Goal: Transaction & Acquisition: Download file/media

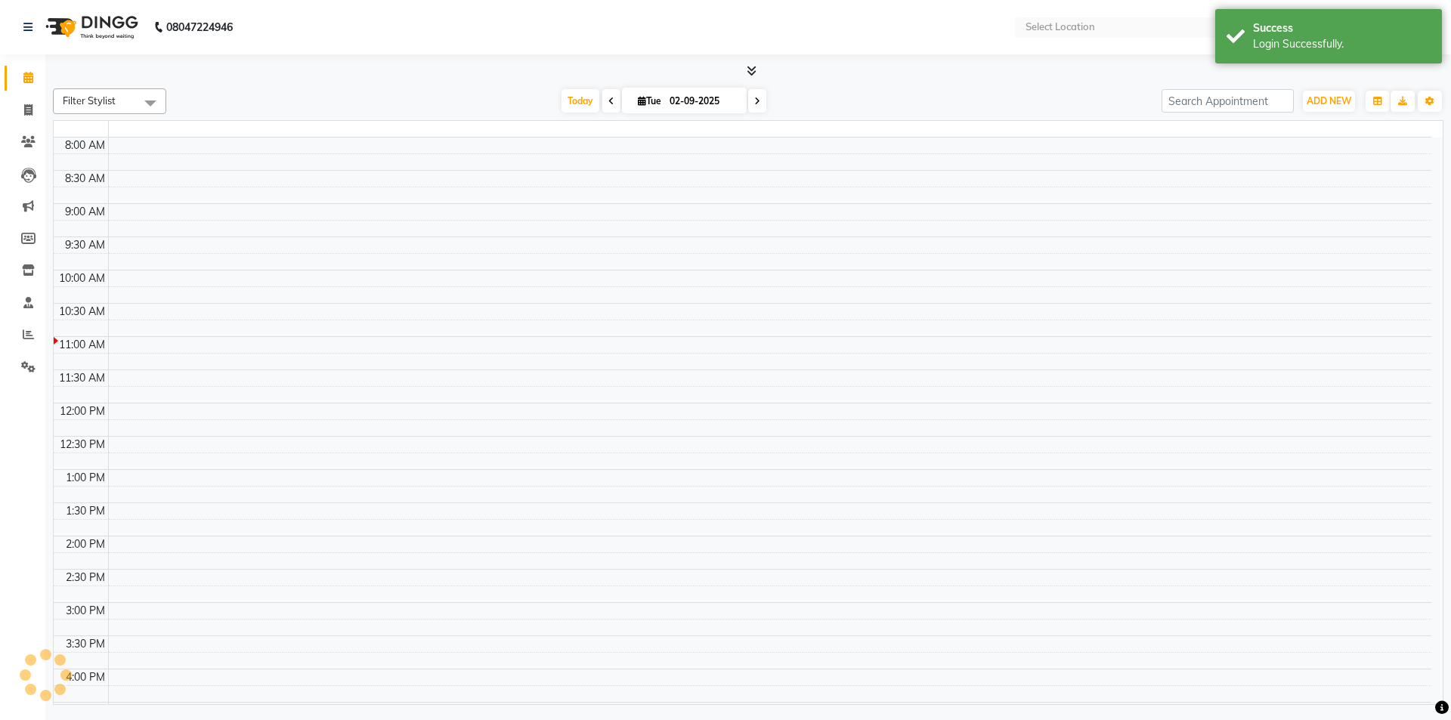
select select "en"
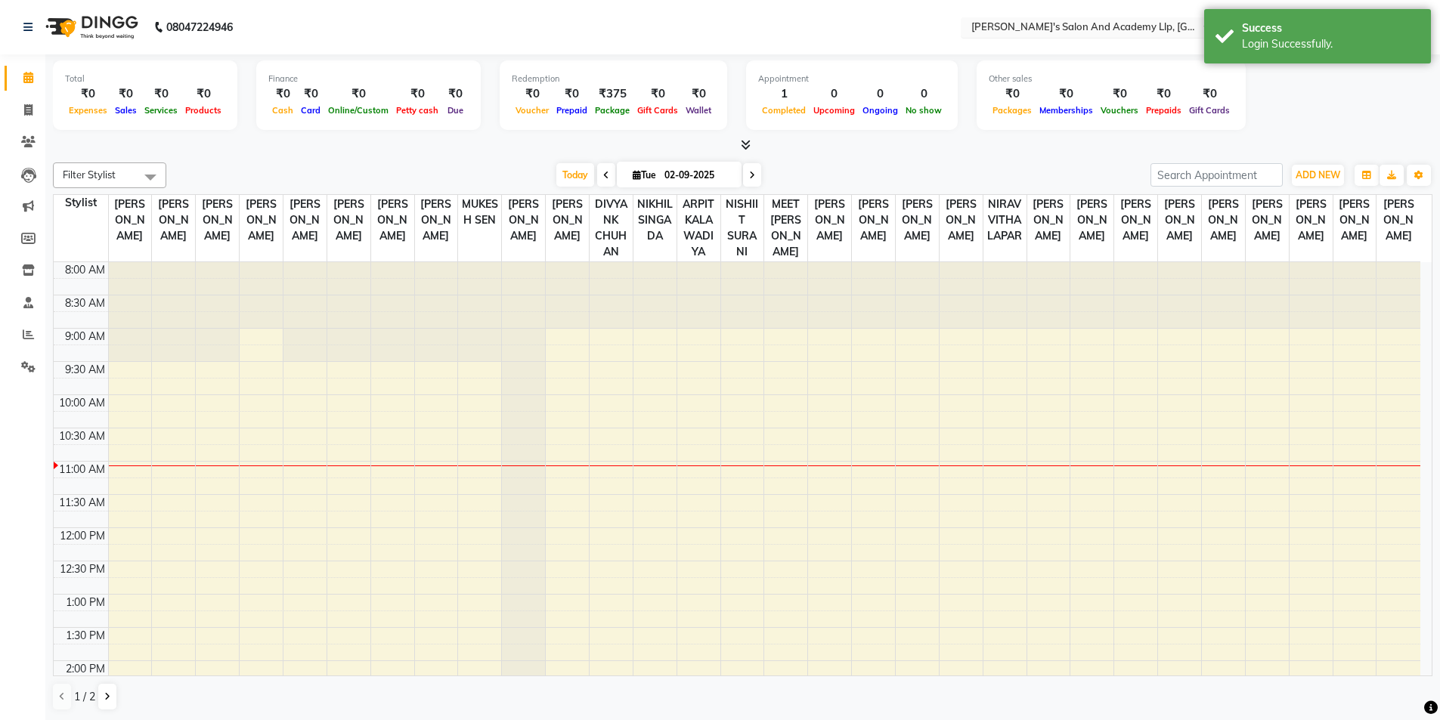
click at [1091, 19] on div "Select Location × [PERSON_NAME]'s [GEOGRAPHIC_DATA], [GEOGRAPHIC_DATA]" at bounding box center [1093, 27] width 265 height 20
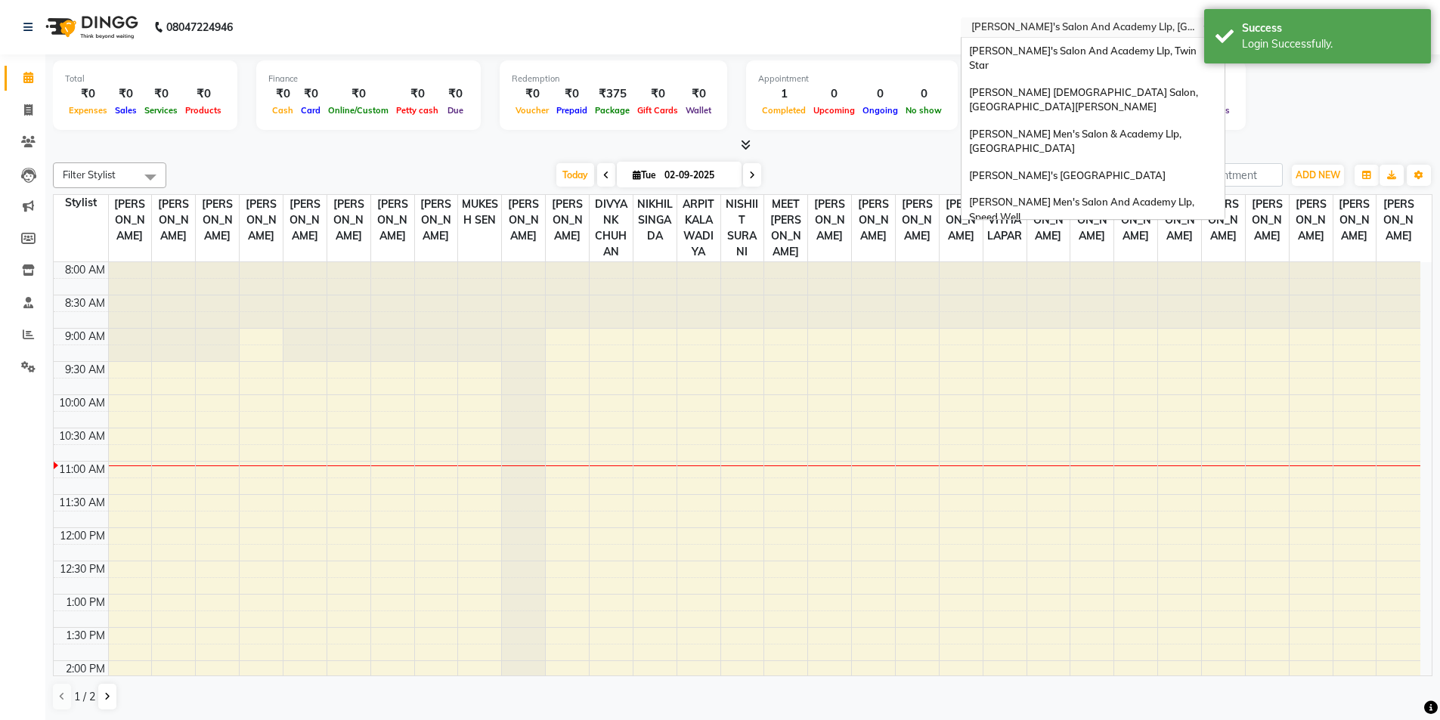
scroll to position [51, 0]
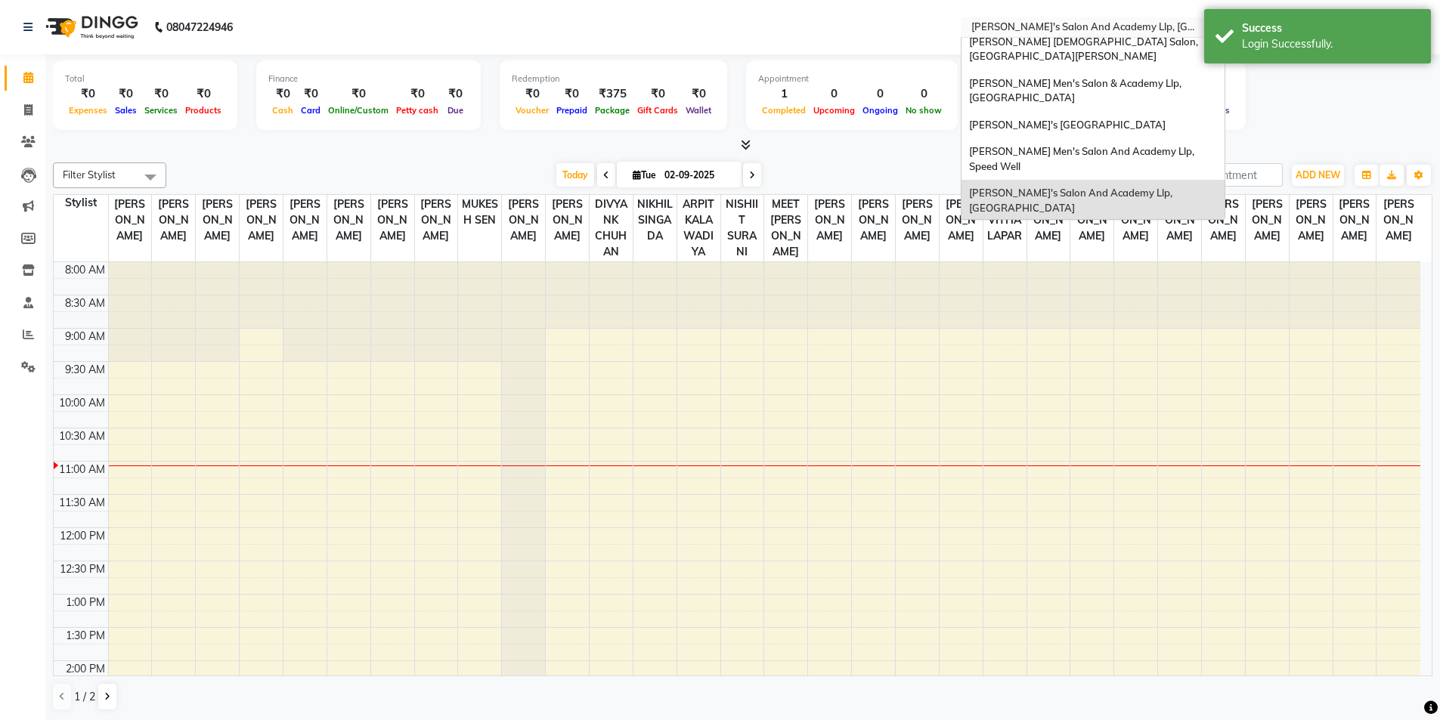
click at [1098, 187] on span "[PERSON_NAME]'s Salon And Academy Llp, [GEOGRAPHIC_DATA]" at bounding box center [1072, 200] width 206 height 27
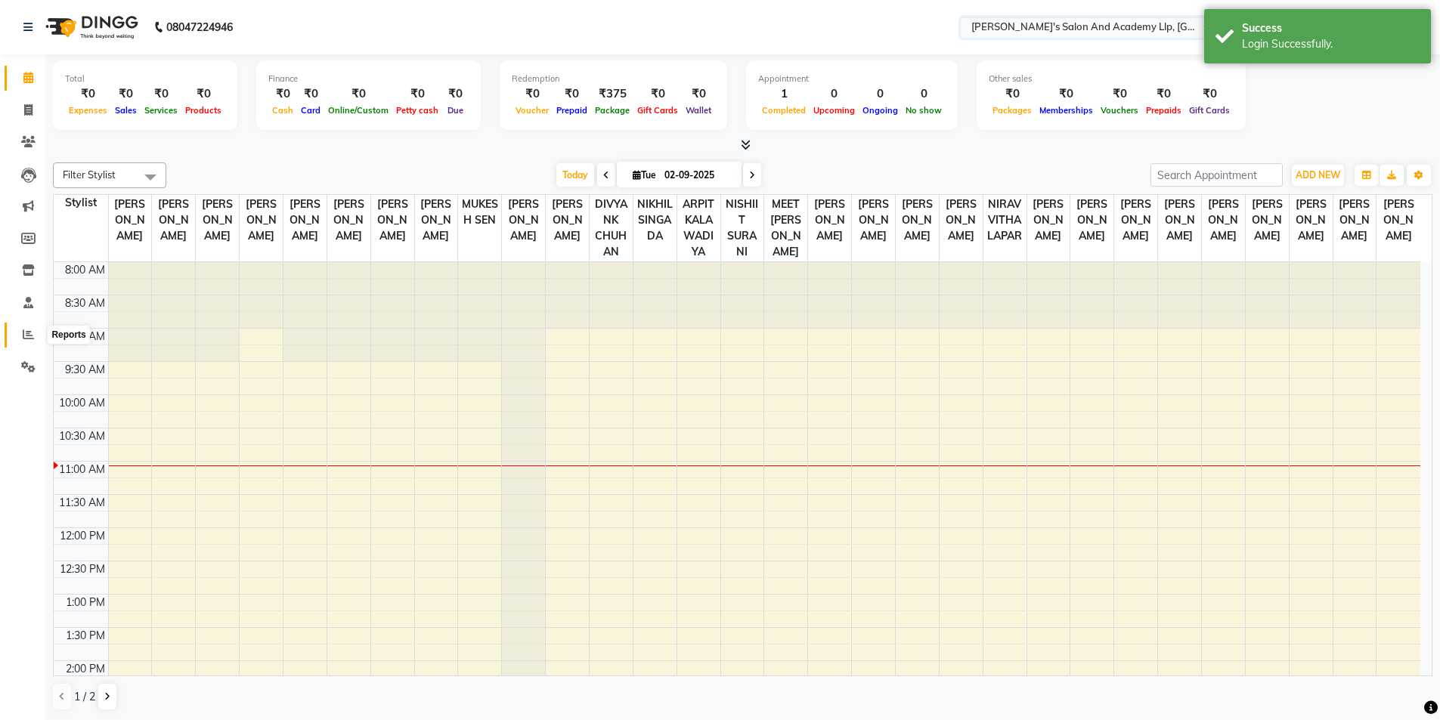
click at [22, 330] on span at bounding box center [28, 335] width 26 height 17
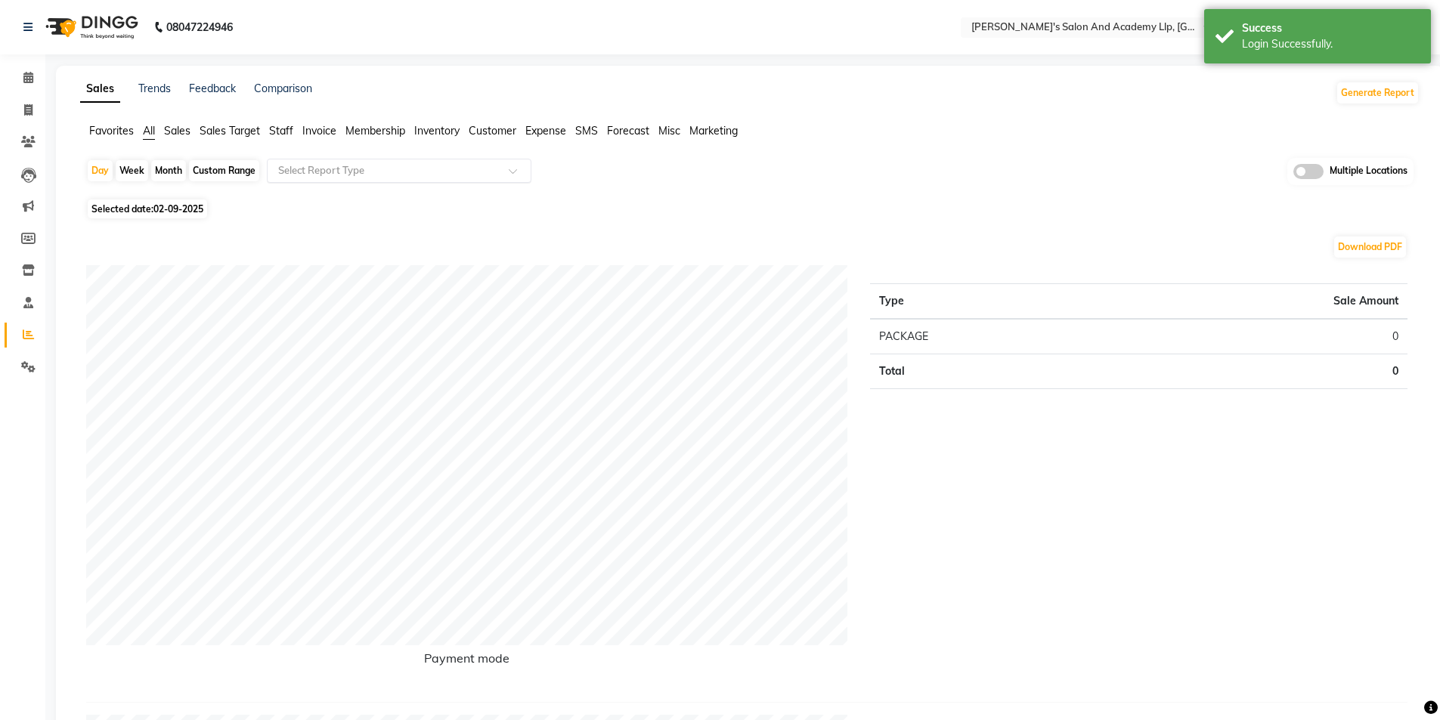
click at [376, 163] on input "text" at bounding box center [384, 170] width 218 height 15
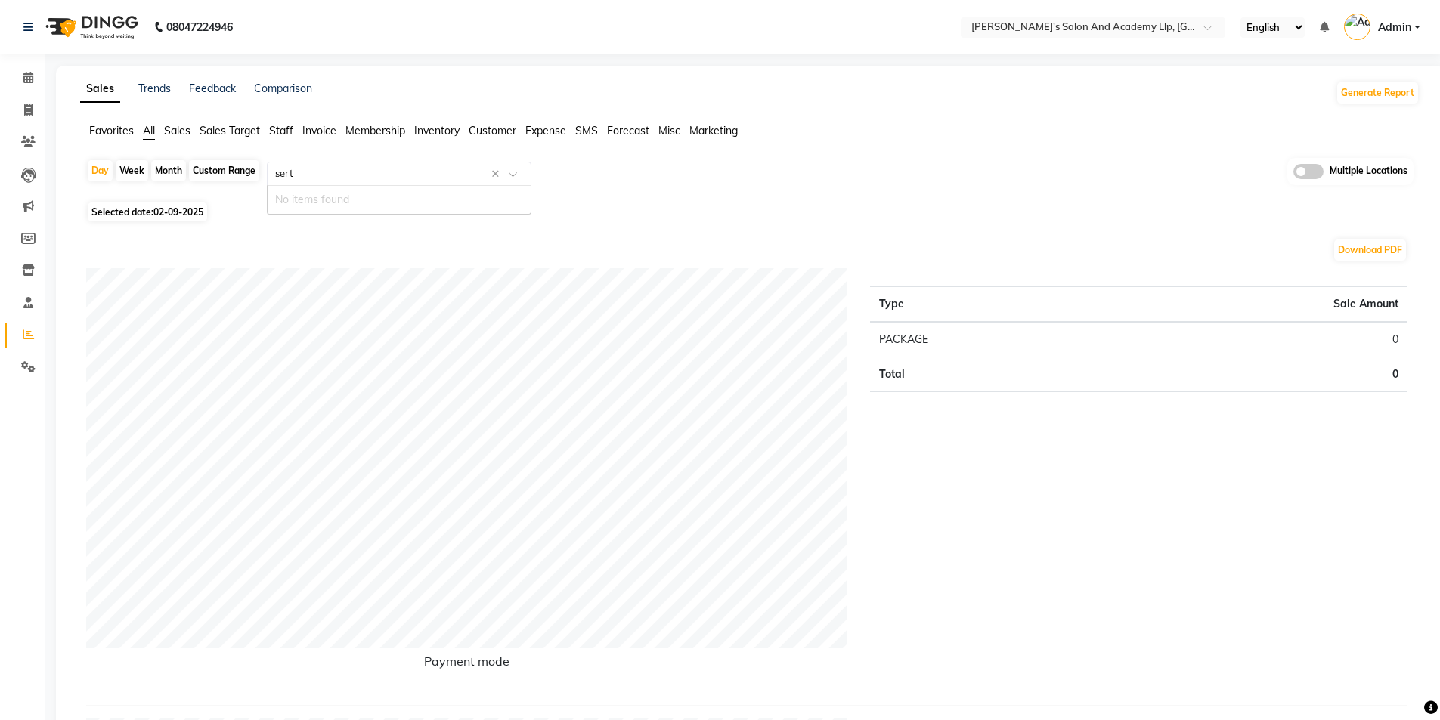
type input "ser"
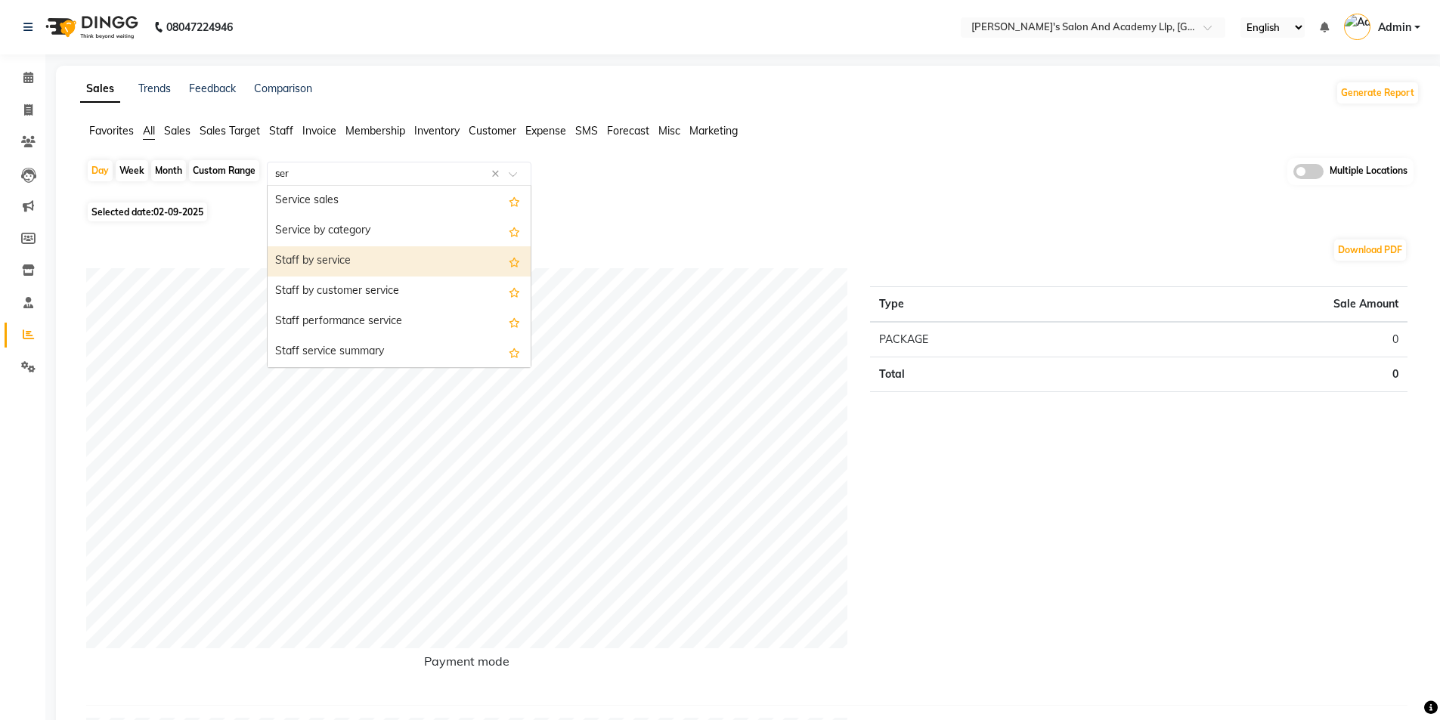
click at [345, 264] on div "Staff by service" at bounding box center [399, 261] width 263 height 30
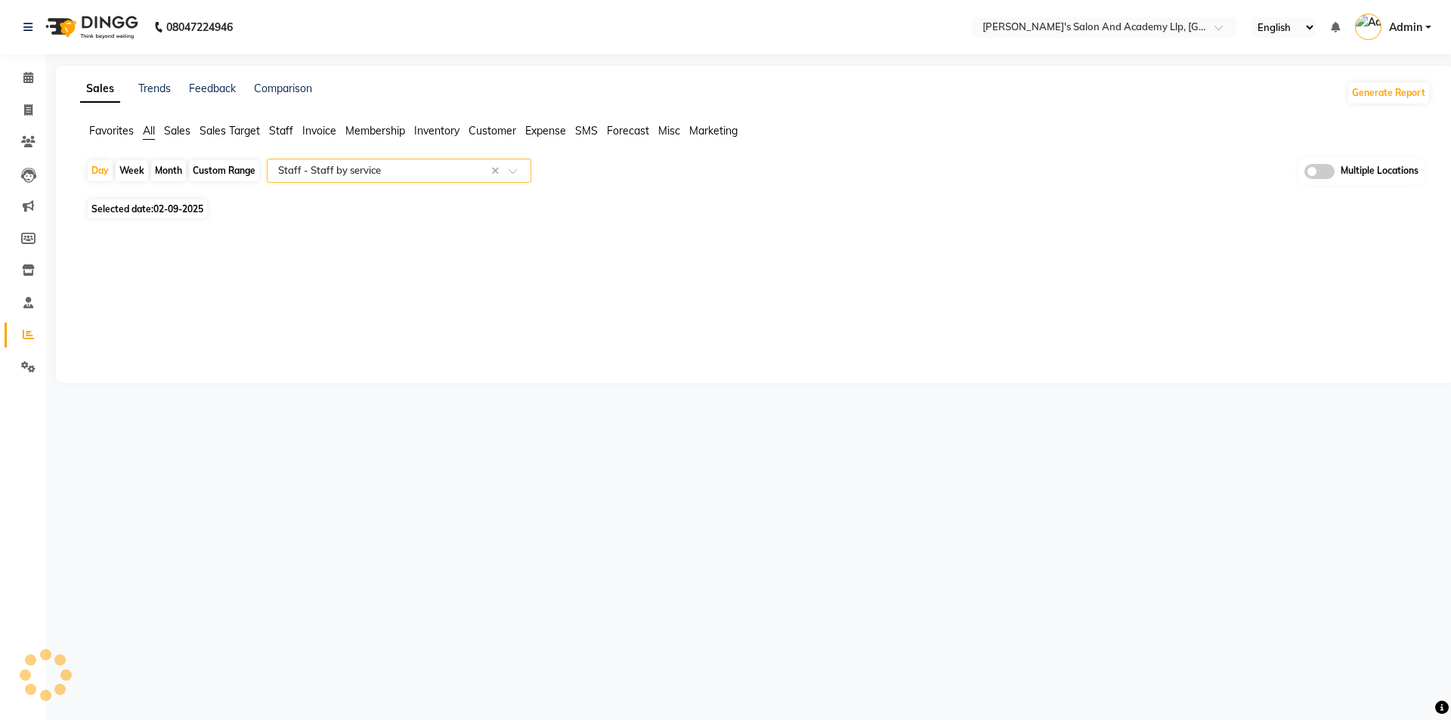
select select "full_report"
select select "csv"
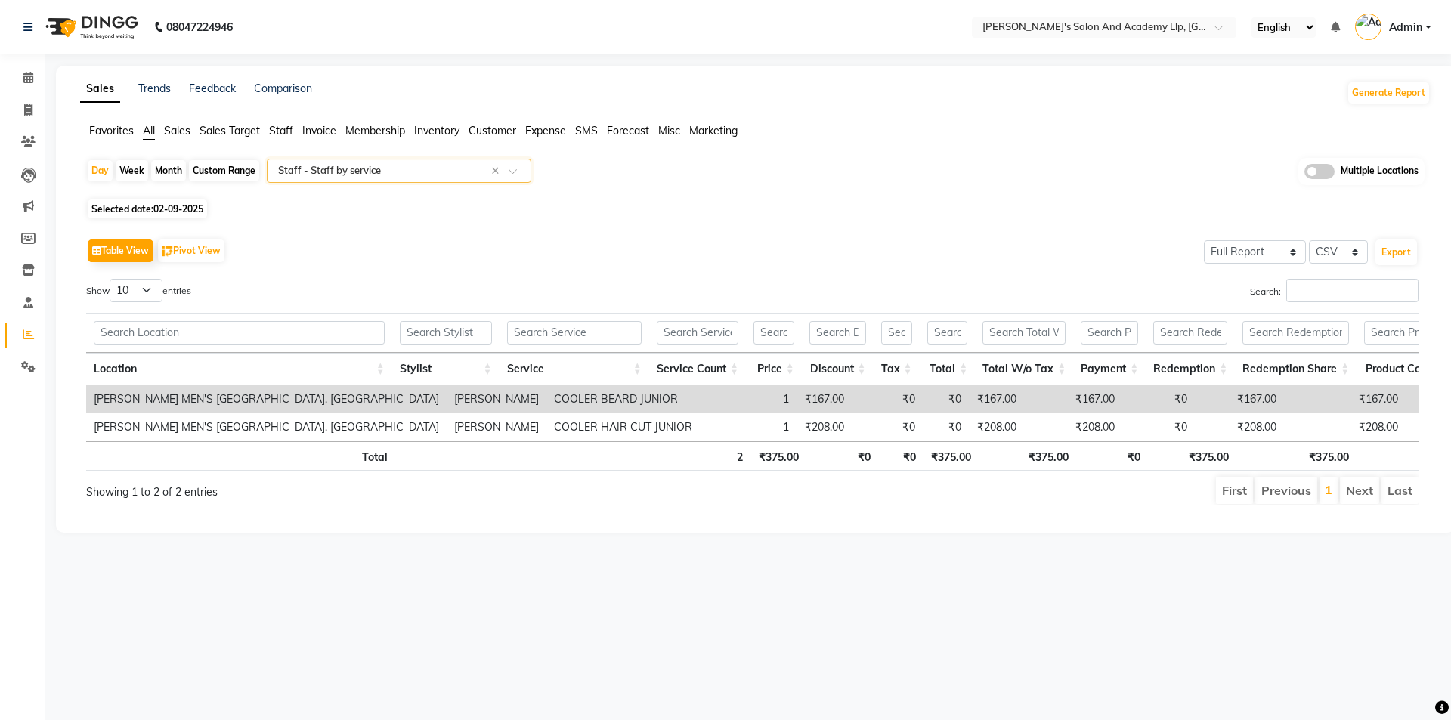
click at [169, 172] on div "Month" at bounding box center [168, 170] width 35 height 21
select select "9"
select select "2025"
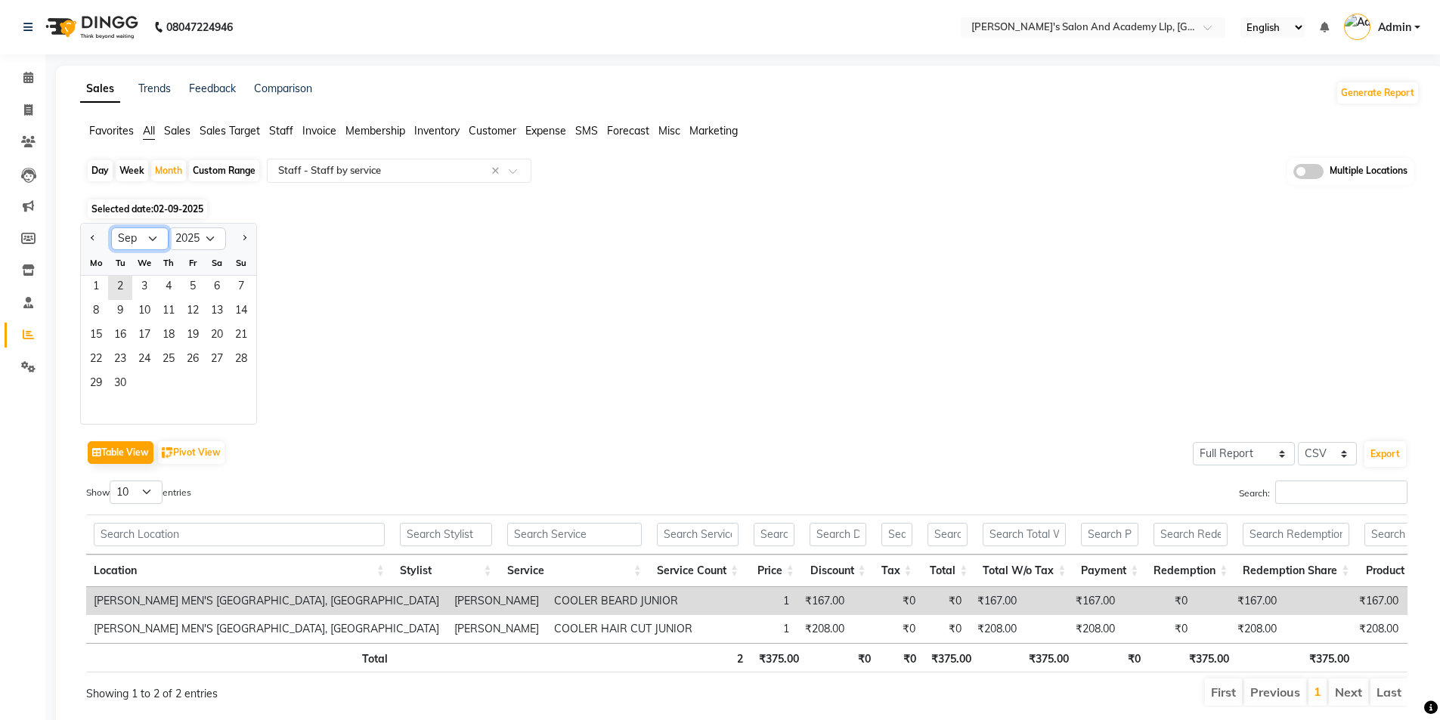
click at [129, 239] on select "Jan Feb Mar Apr May Jun [DATE] Aug Sep Oct Nov Dec" at bounding box center [139, 239] width 57 height 23
select select "8"
click at [111, 228] on select "Jan Feb Mar Apr May Jun [DATE] Aug Sep Oct Nov Dec" at bounding box center [139, 239] width 57 height 23
click at [194, 276] on span "1" at bounding box center [193, 288] width 24 height 24
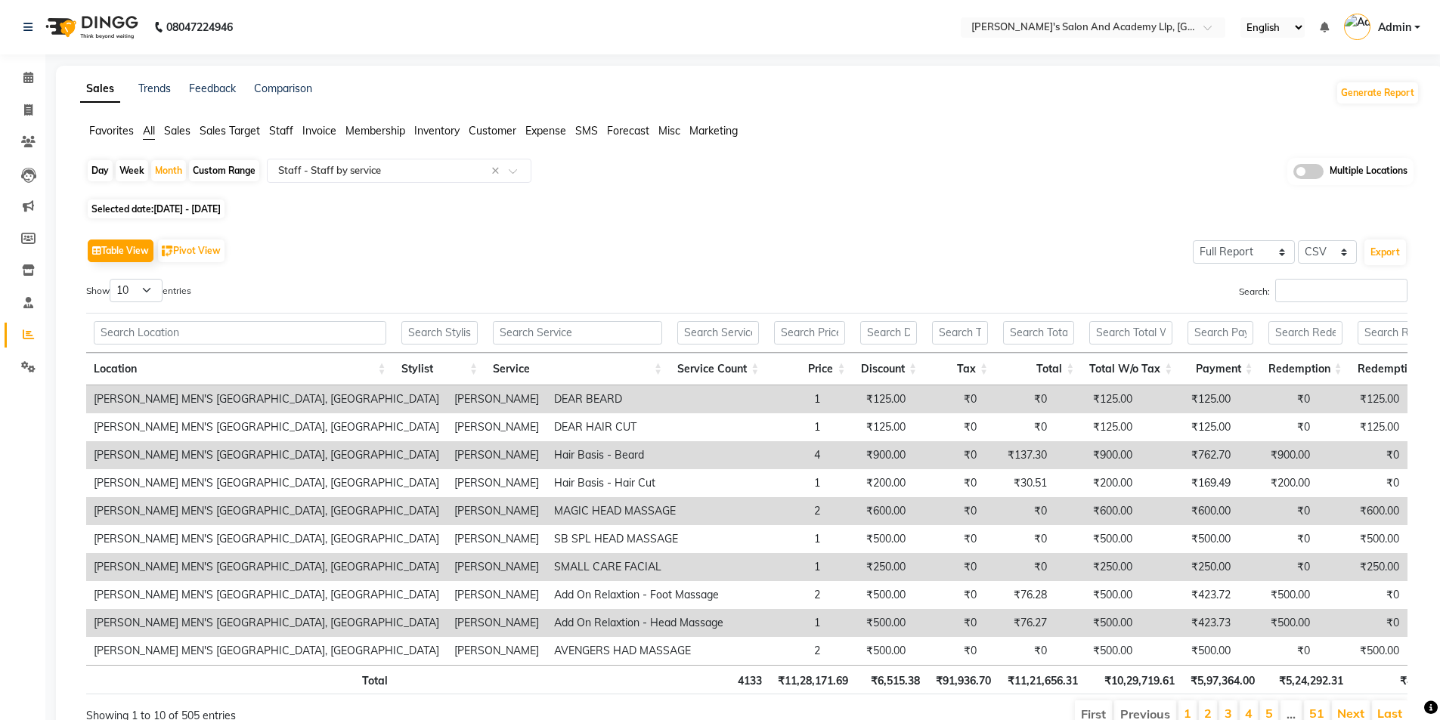
click at [1306, 159] on div "Multiple Locations" at bounding box center [1350, 171] width 126 height 27
drag, startPoint x: 1304, startPoint y: 166, endPoint x: 1285, endPoint y: 190, distance: 30.7
click at [1304, 167] on span at bounding box center [1308, 171] width 30 height 15
click at [1293, 174] on input "checkbox" at bounding box center [1293, 174] width 0 height 0
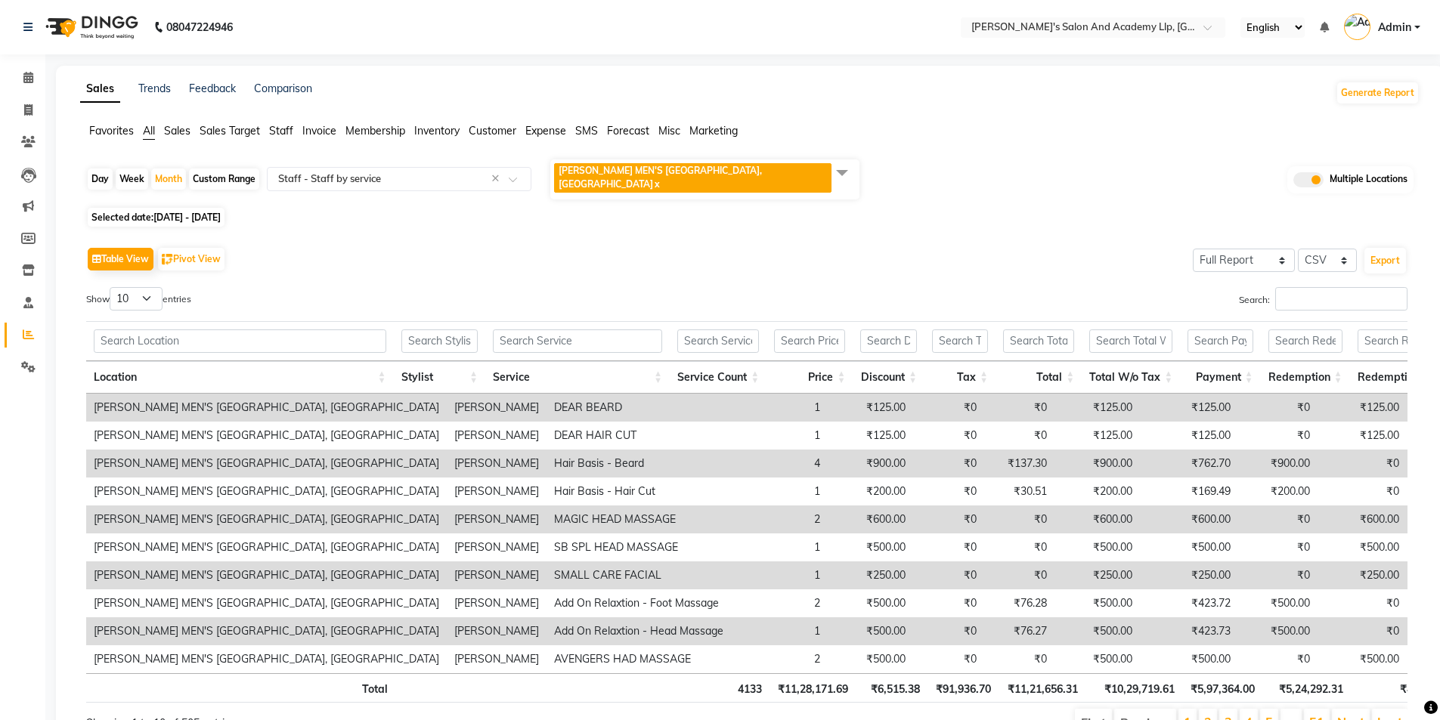
click at [593, 171] on span "[PERSON_NAME] MEN'S [GEOGRAPHIC_DATA], [GEOGRAPHIC_DATA]" at bounding box center [660, 177] width 203 height 25
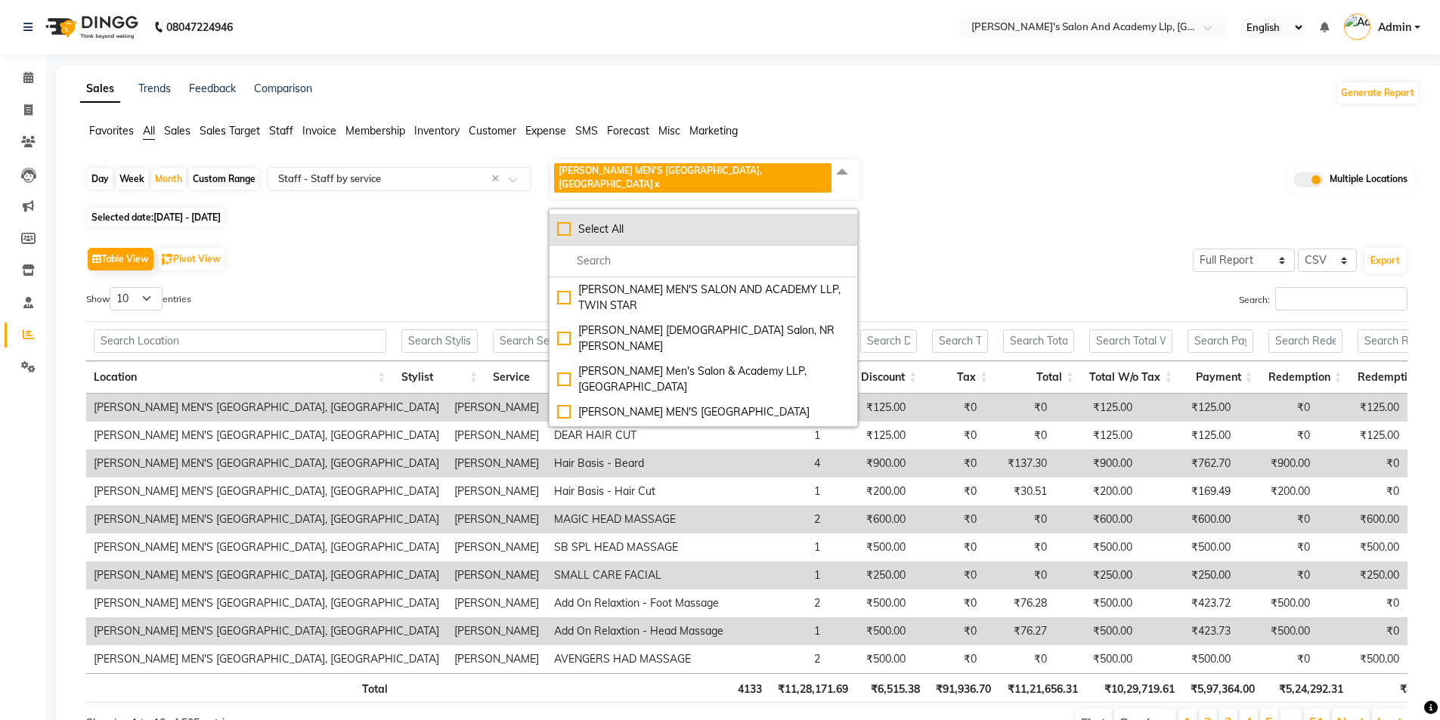
click at [571, 221] on div "Select All" at bounding box center [703, 229] width 293 height 16
checkbox input "true"
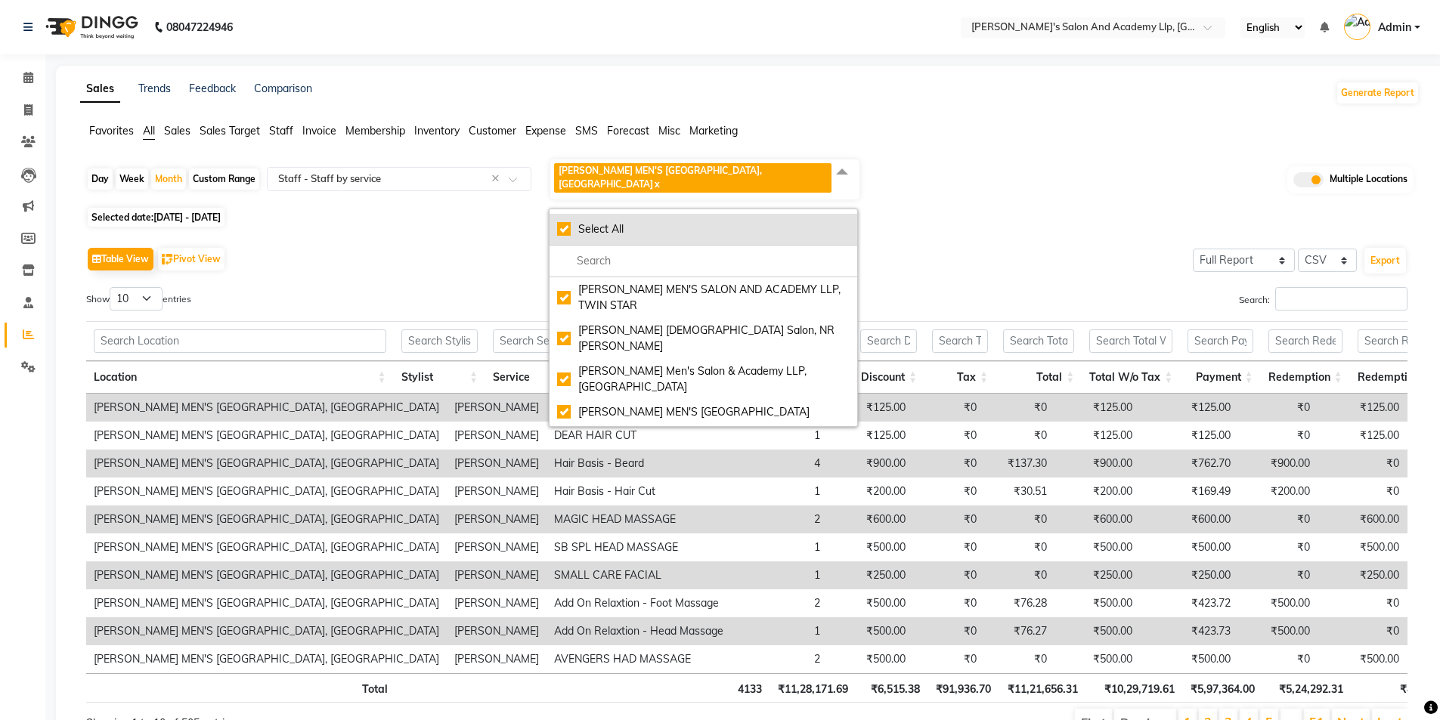
checkbox input "true"
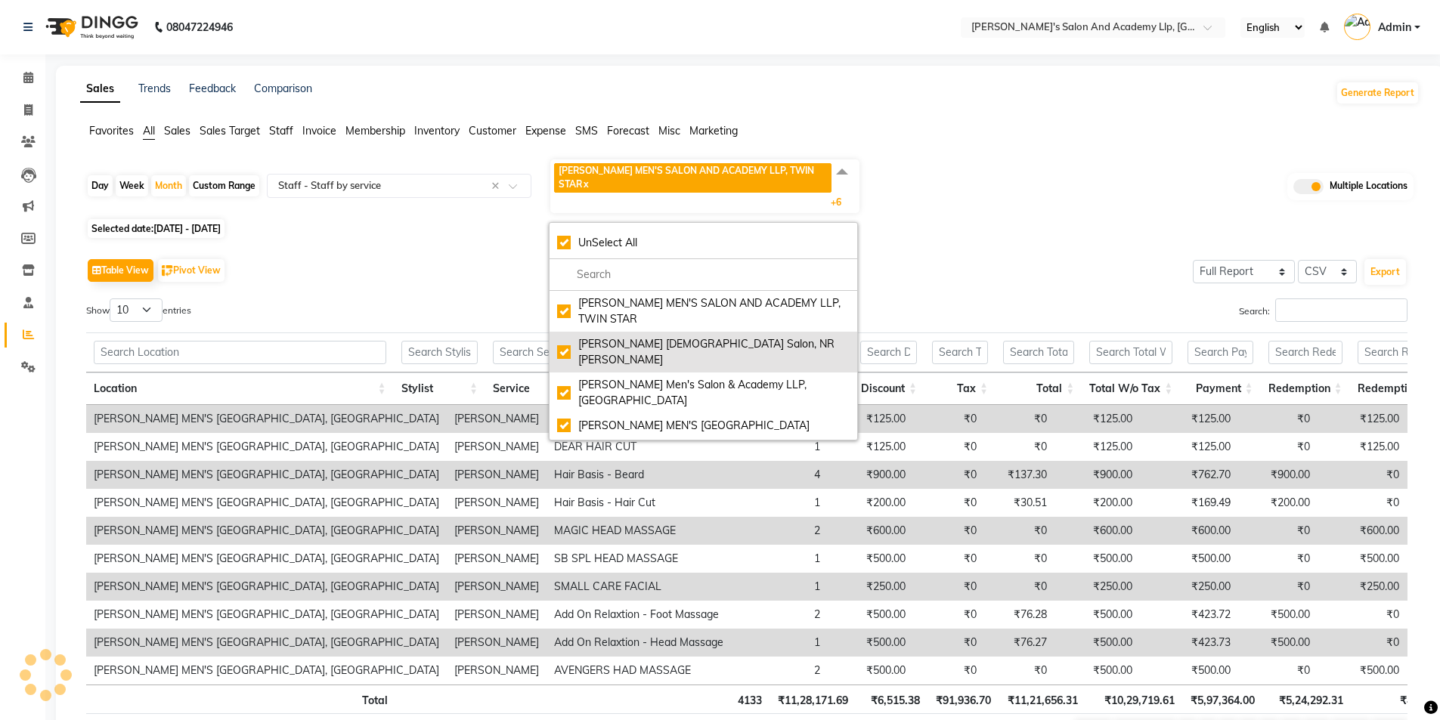
click at [563, 336] on div "[PERSON_NAME] [DEMOGRAPHIC_DATA] Salon, NR [PERSON_NAME]" at bounding box center [703, 352] width 293 height 32
checkbox input "false"
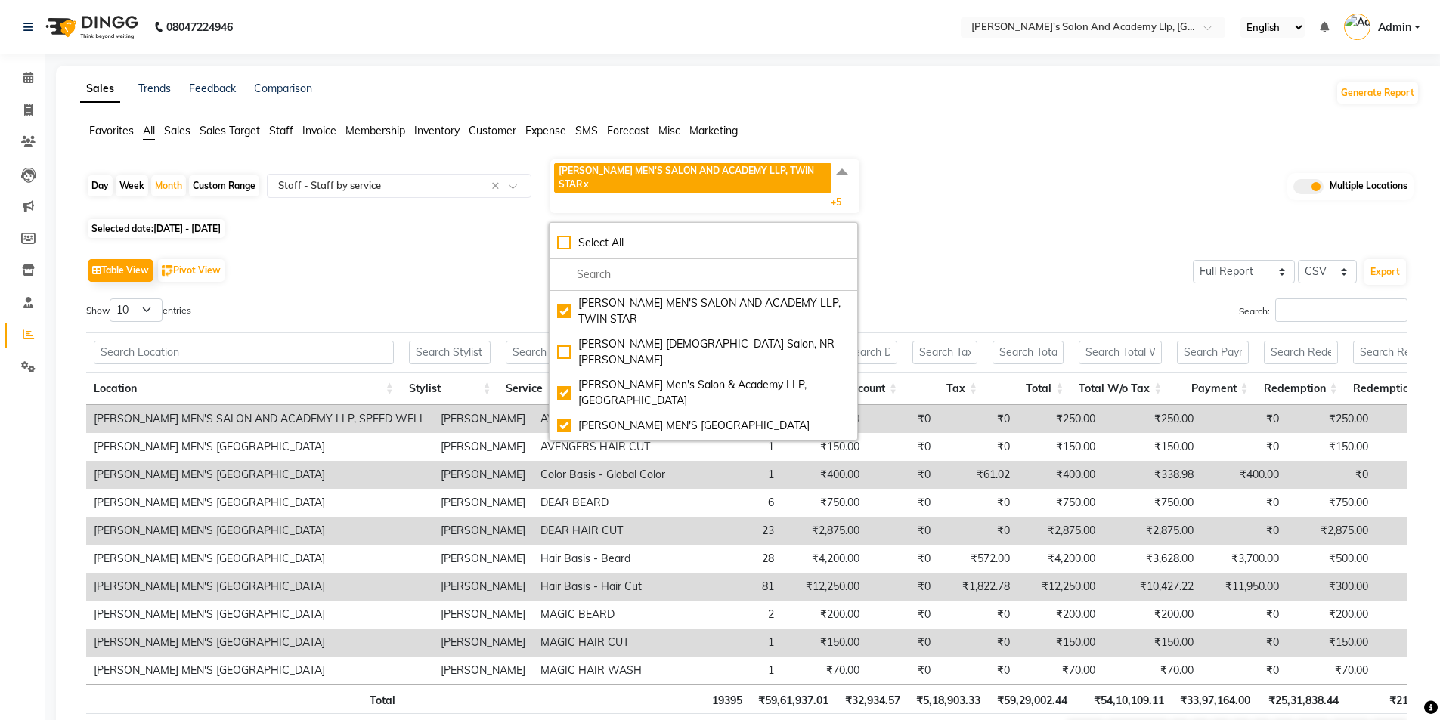
click at [967, 299] on div "Search:" at bounding box center [1082, 313] width 649 height 29
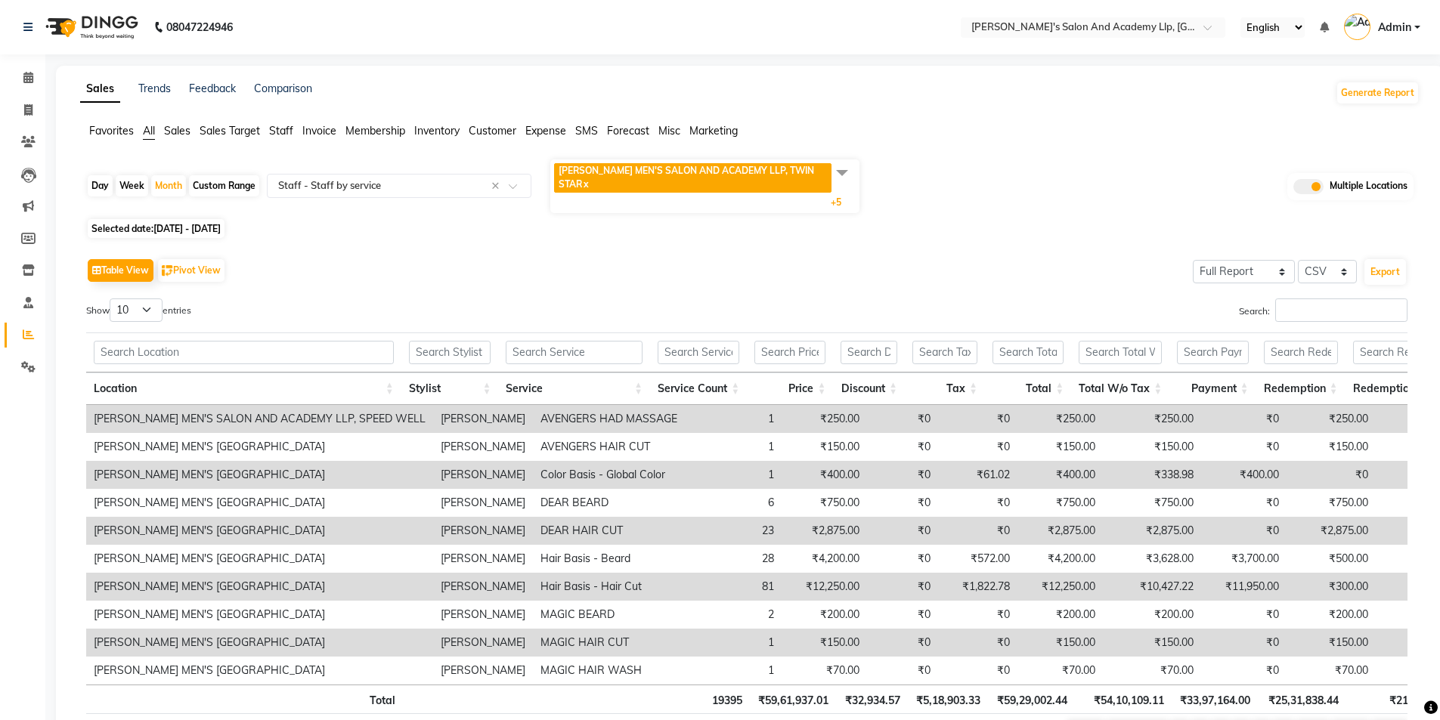
scroll to position [82, 0]
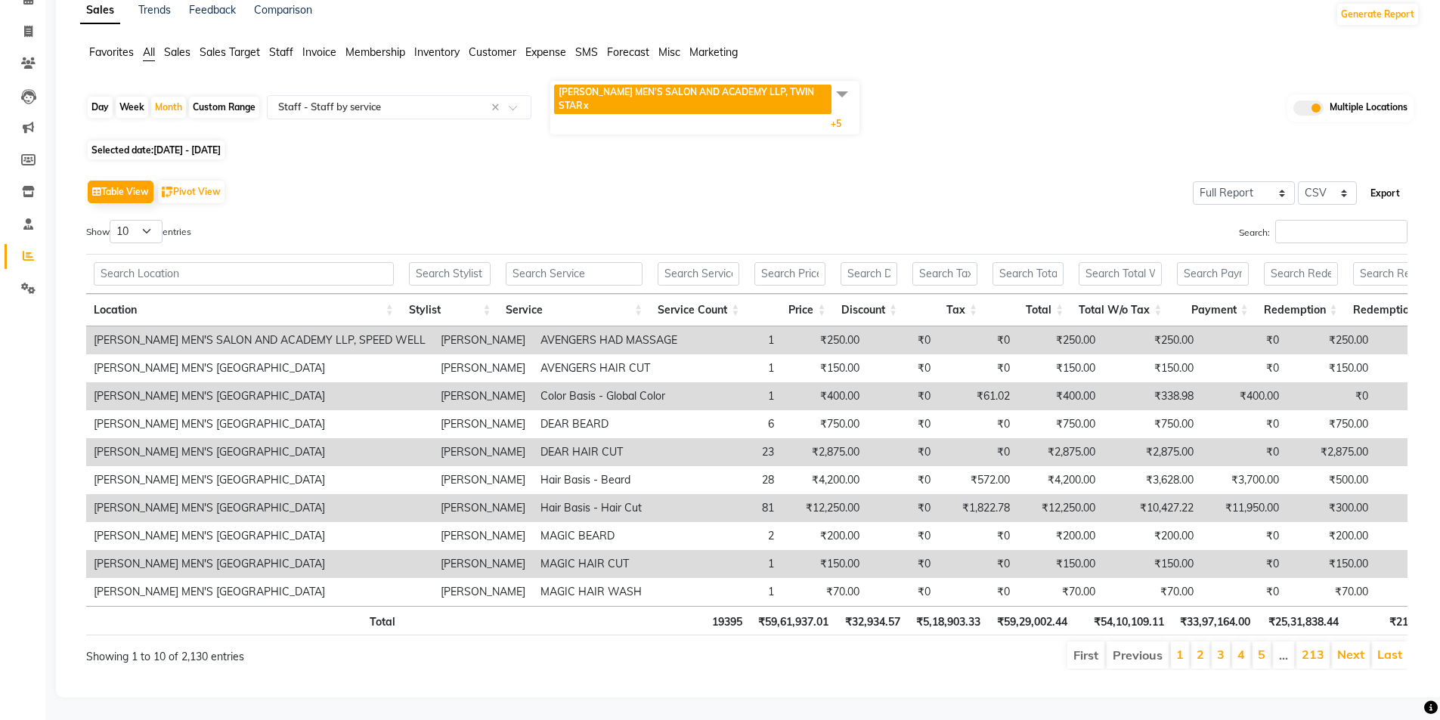
click at [1392, 181] on button "Export" at bounding box center [1385, 194] width 42 height 26
